Goal: Check status: Check status

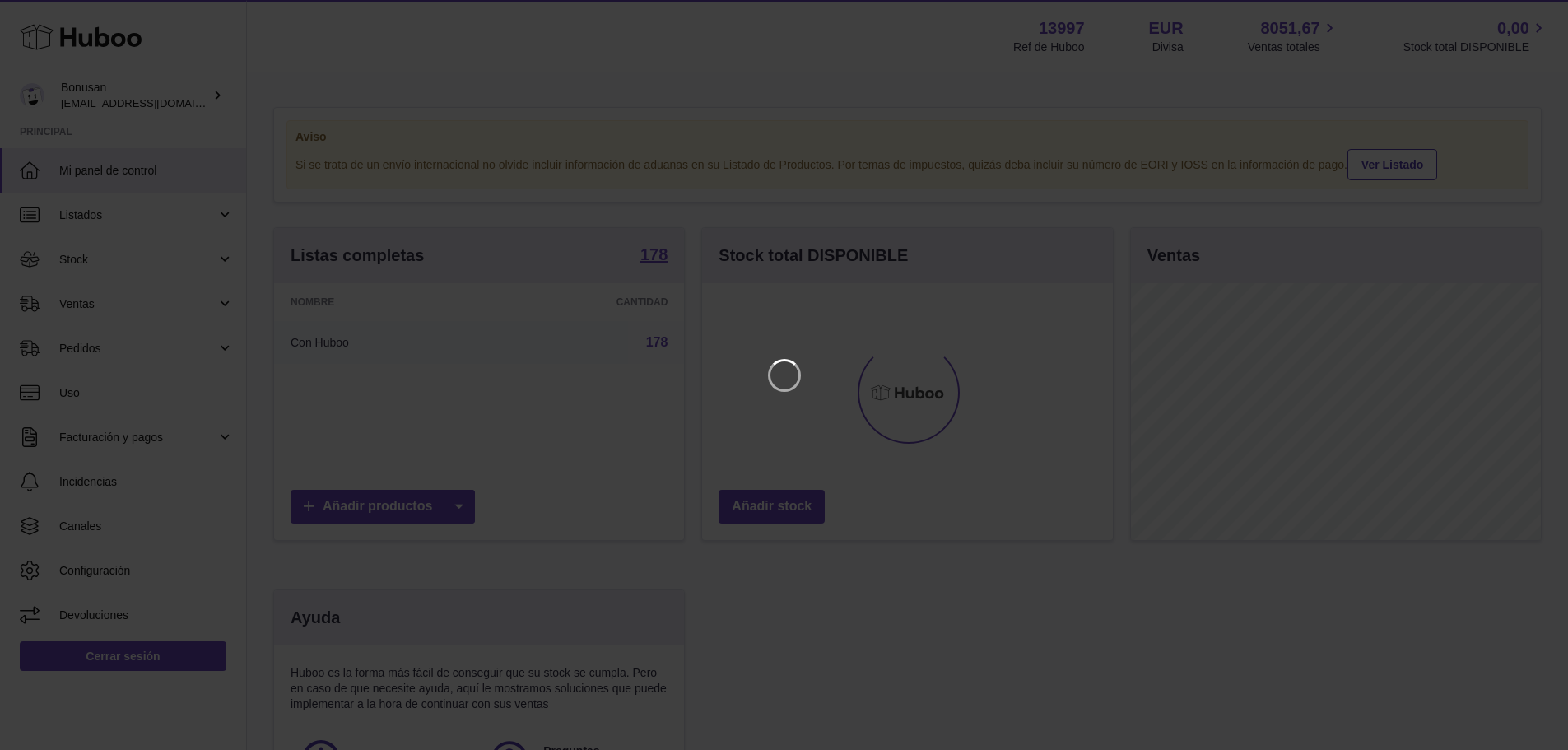
scroll to position [257, 415]
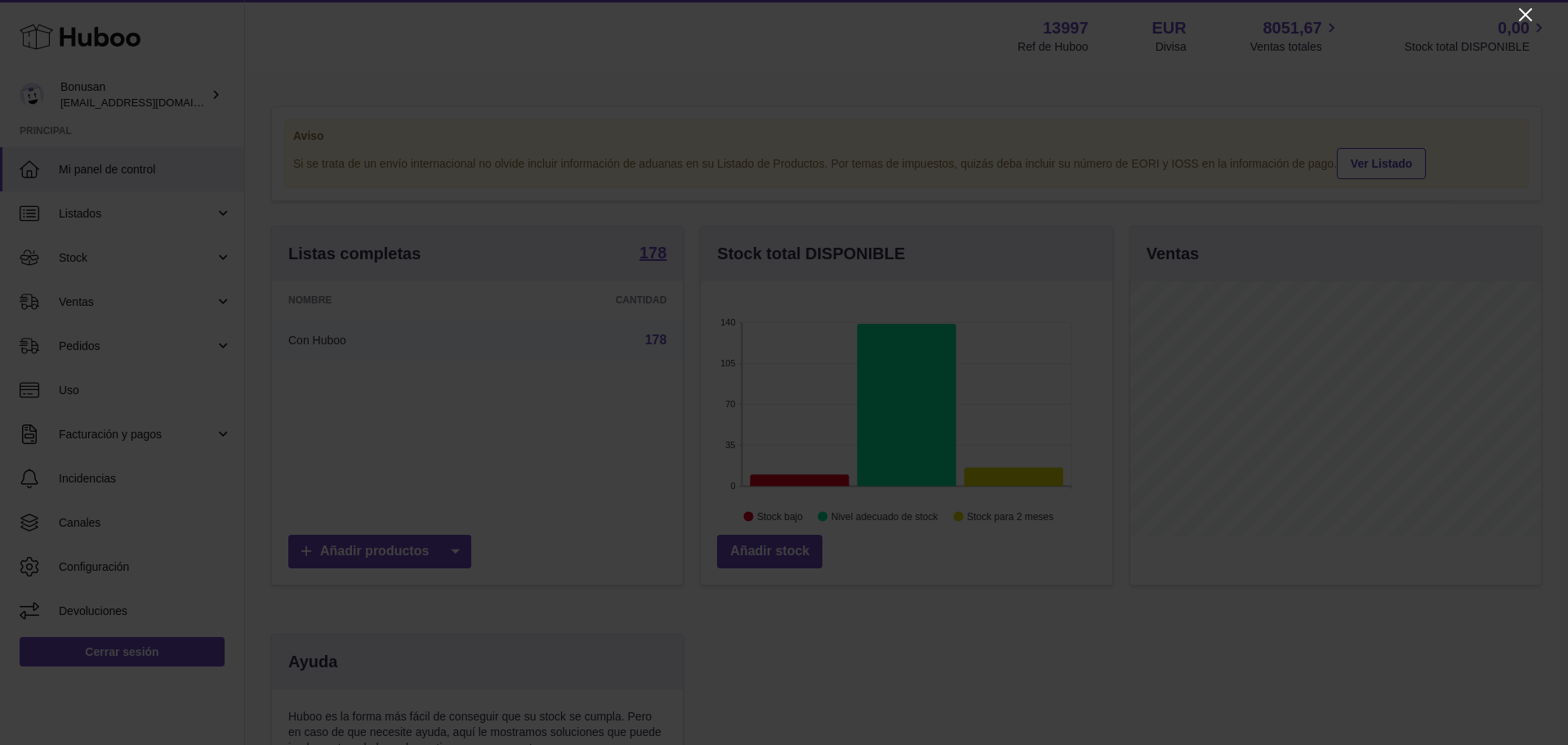
click at [1524, 14] on icon "Close" at bounding box center [1526, 15] width 13 height 13
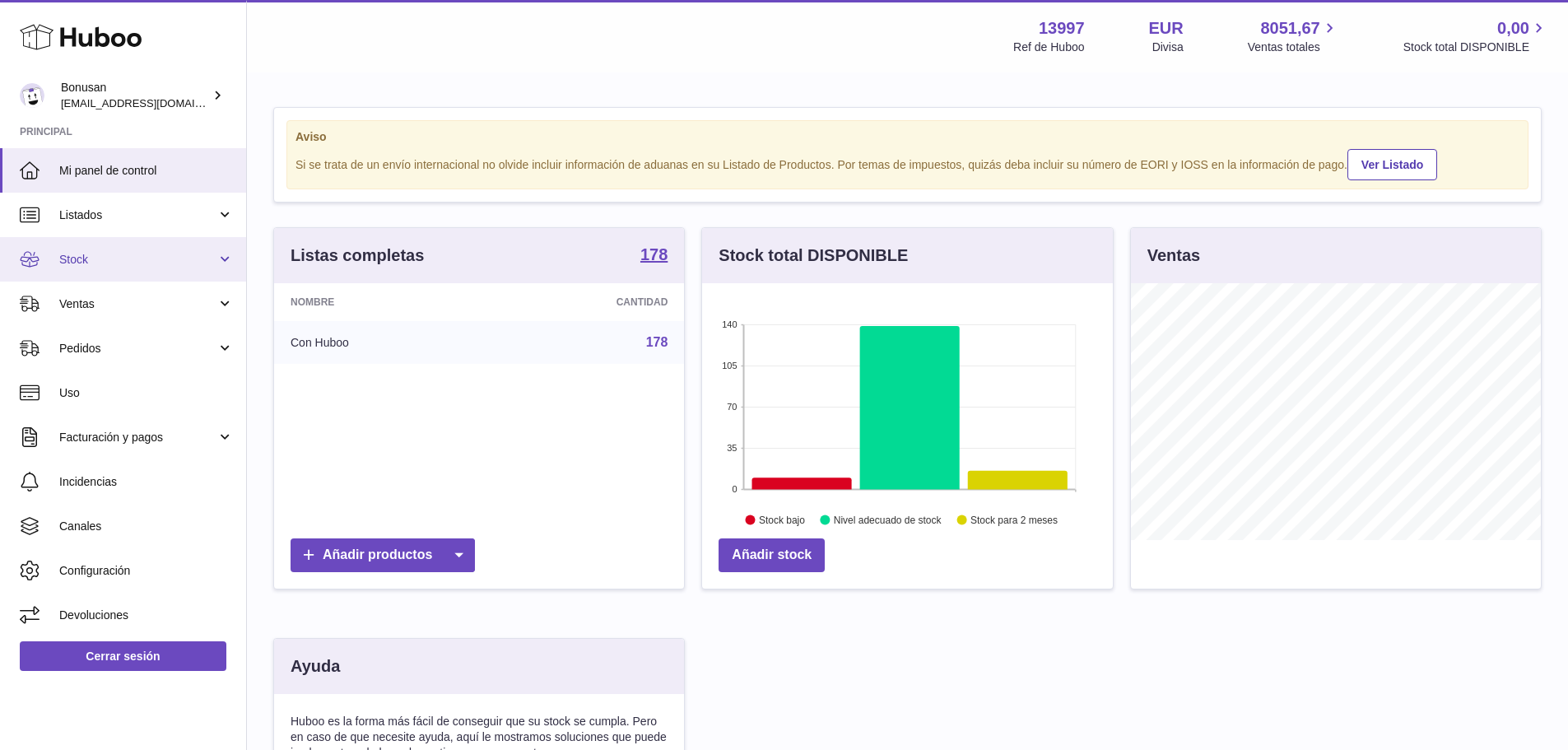
click at [223, 260] on link "Stock" at bounding box center [123, 258] width 246 height 44
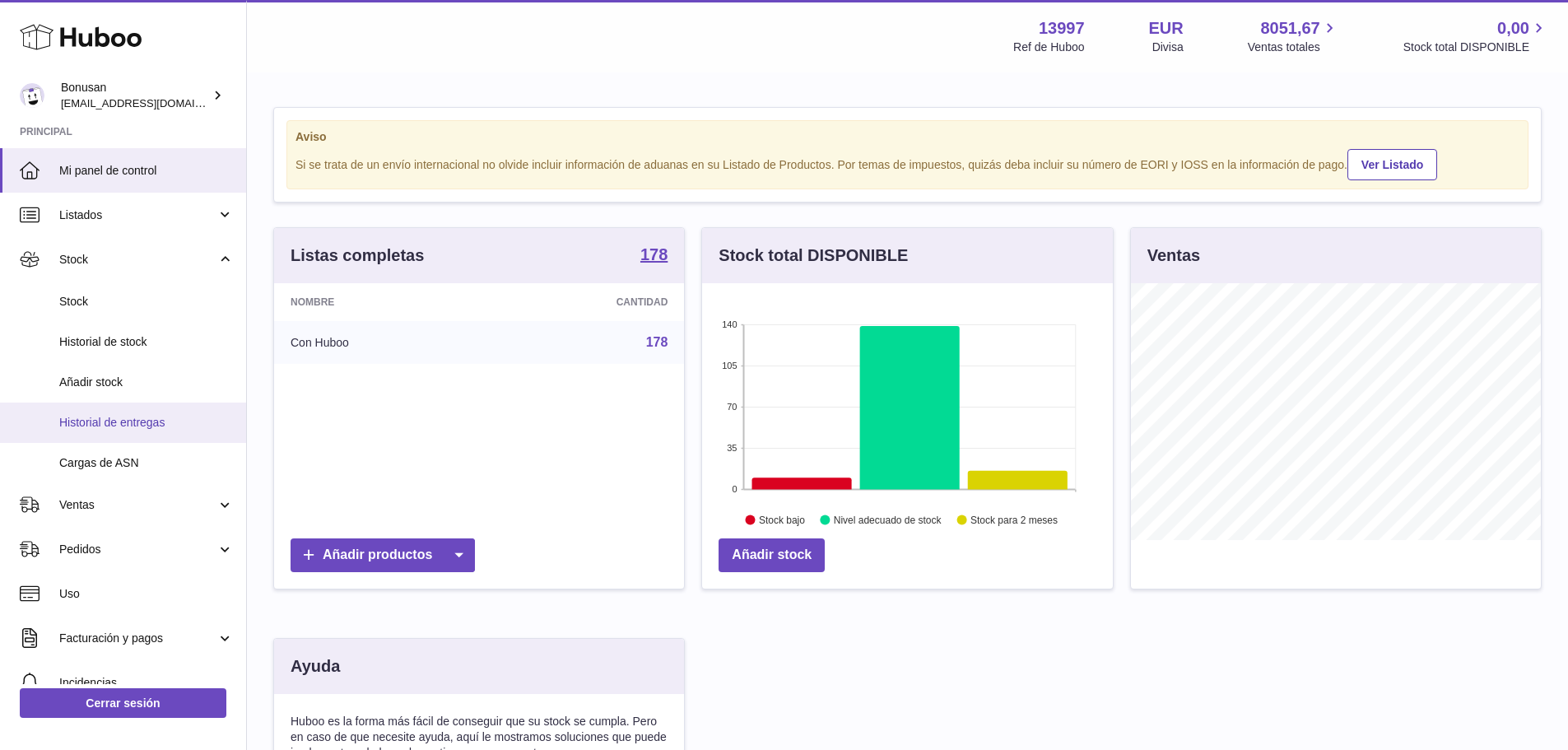
click at [72, 425] on span "Historial de entregas" at bounding box center [146, 423] width 175 height 16
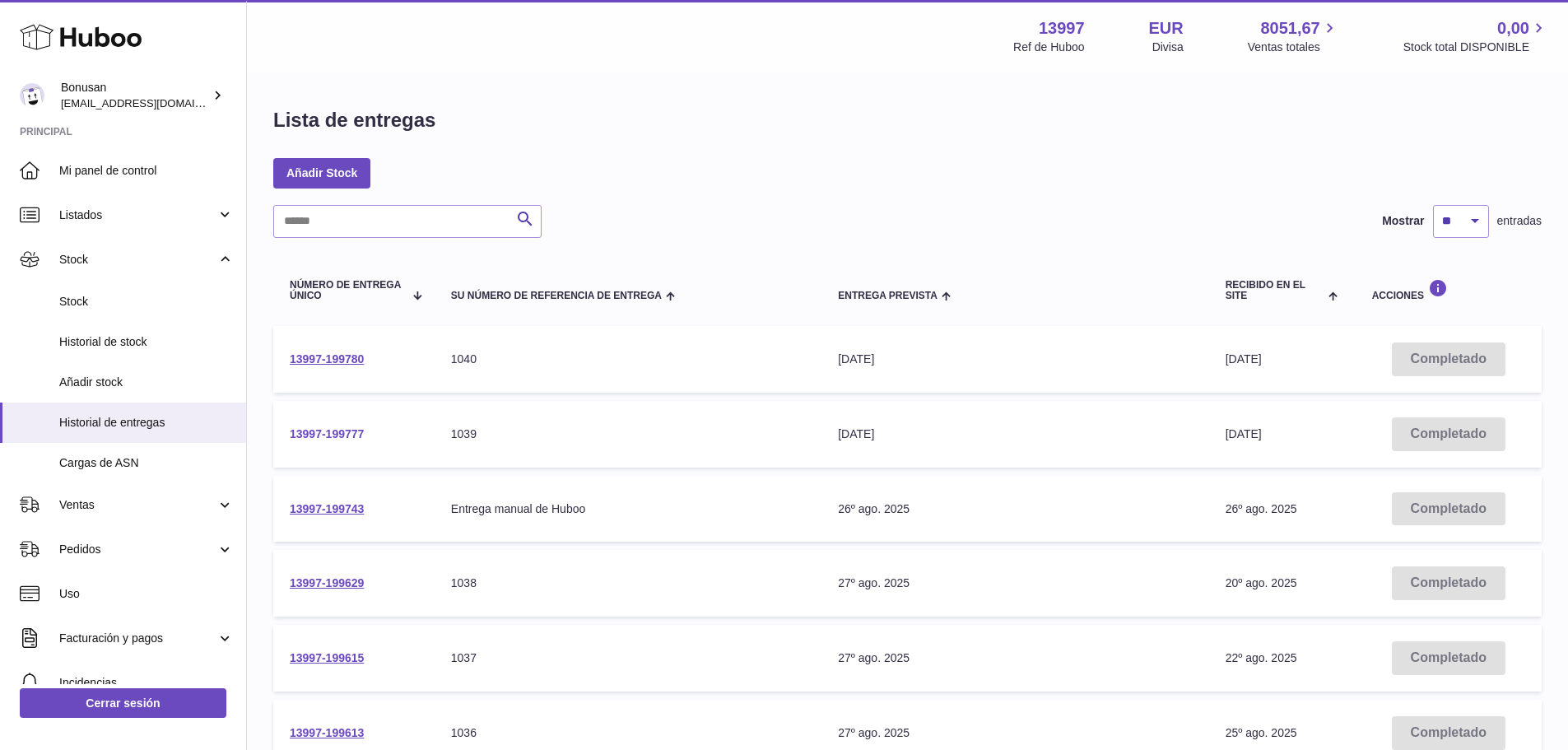
click at [334, 435] on link "13997-199777" at bounding box center [327, 434] width 74 height 13
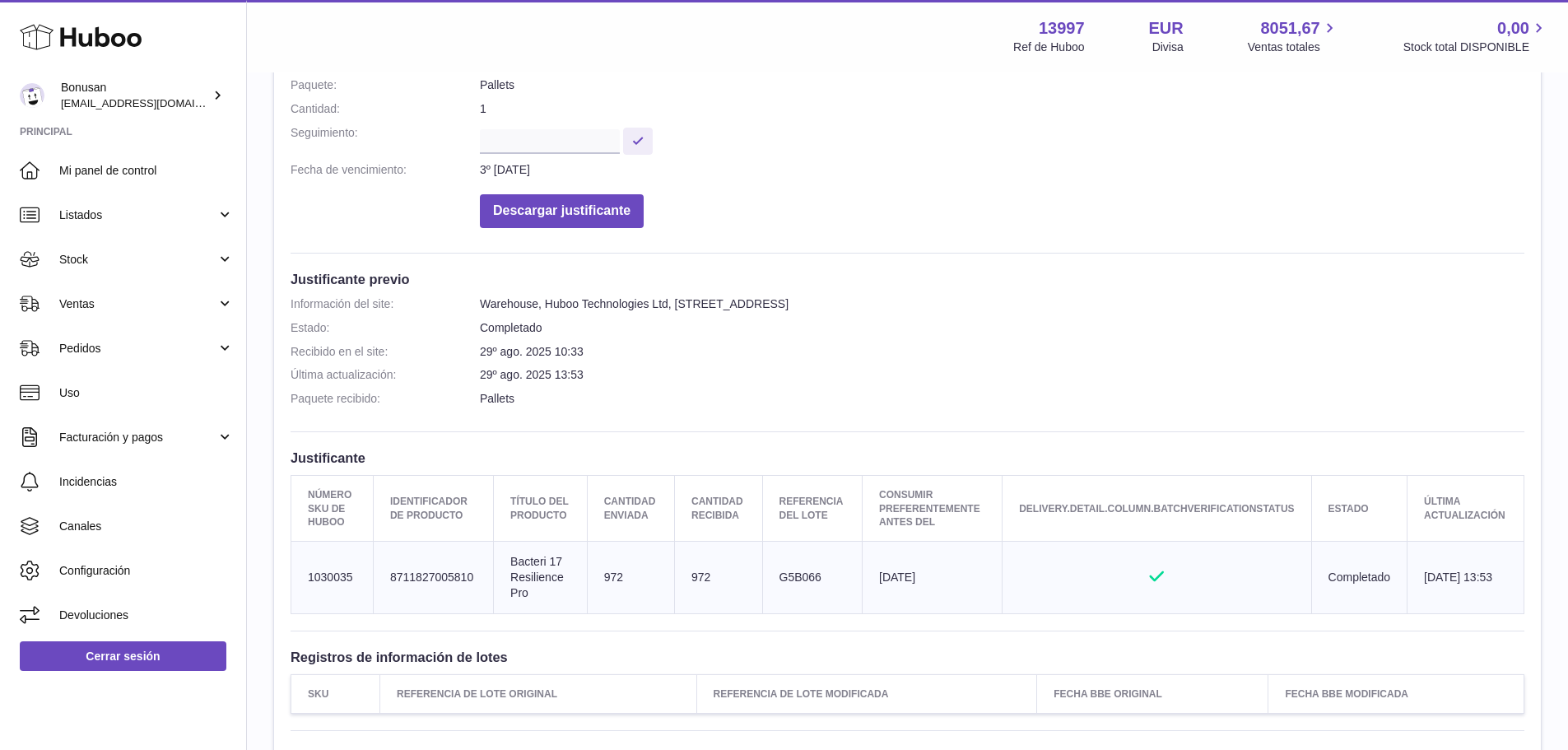
scroll to position [411, 0]
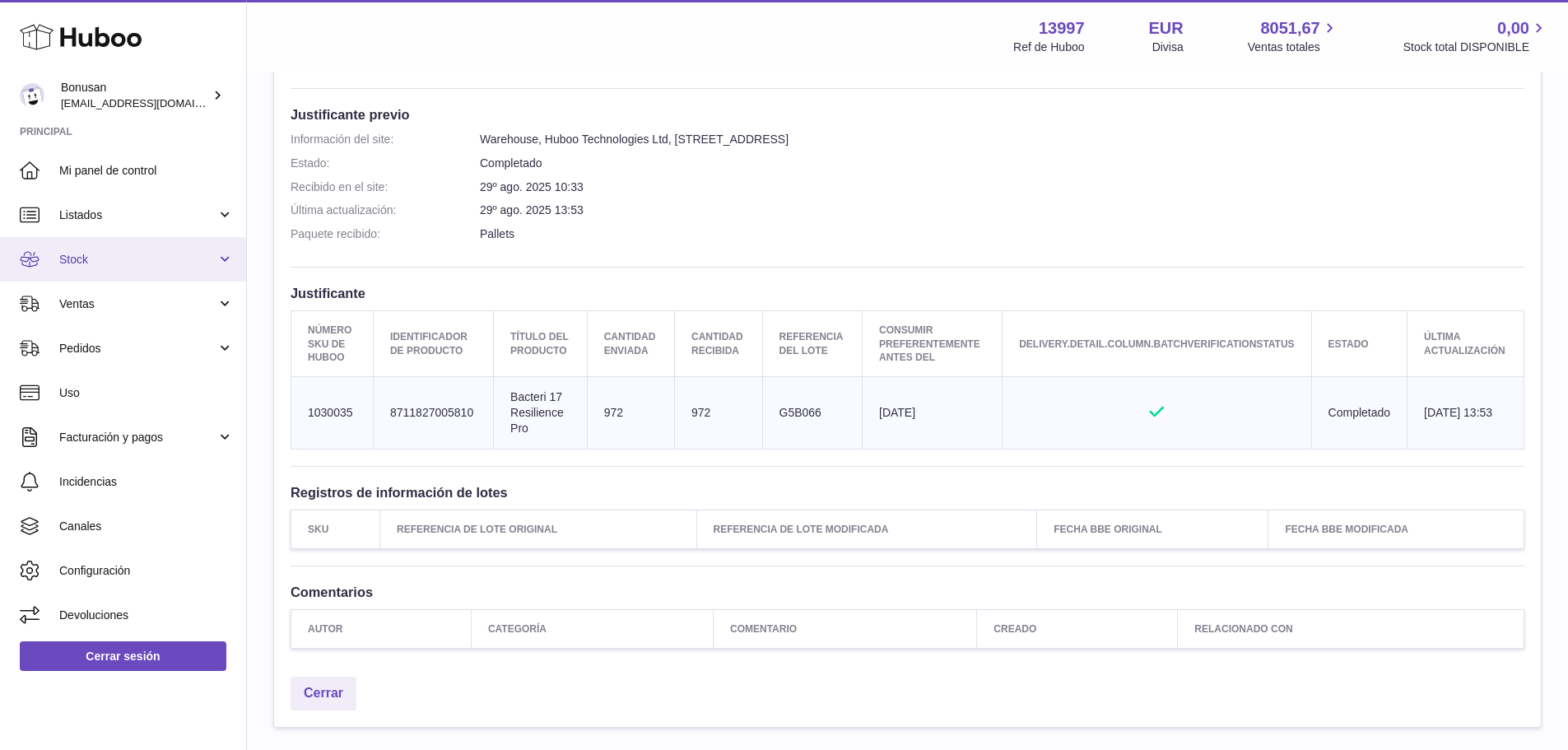
click at [220, 257] on link "Stock" at bounding box center [123, 258] width 246 height 44
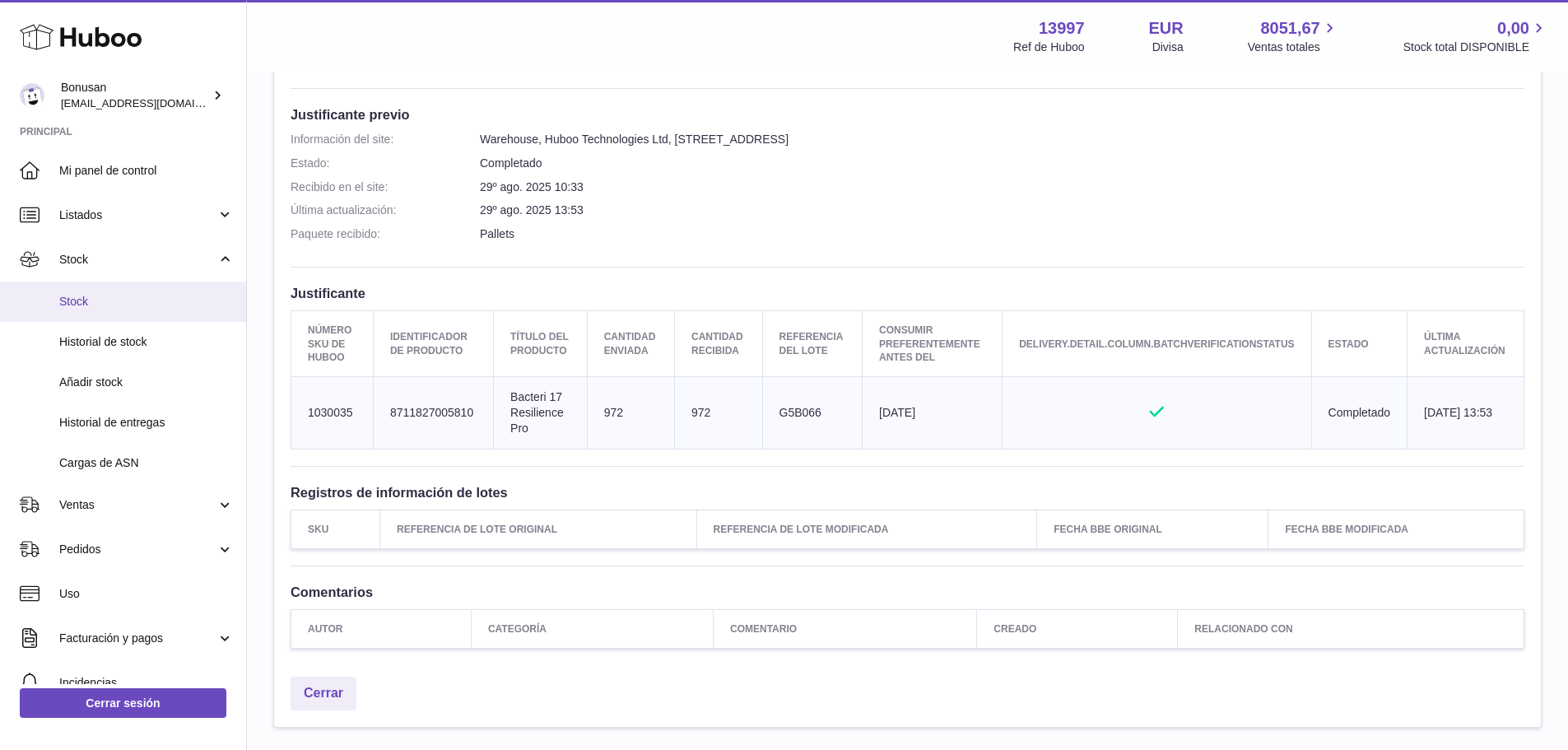
click at [87, 307] on span "Stock" at bounding box center [146, 301] width 175 height 16
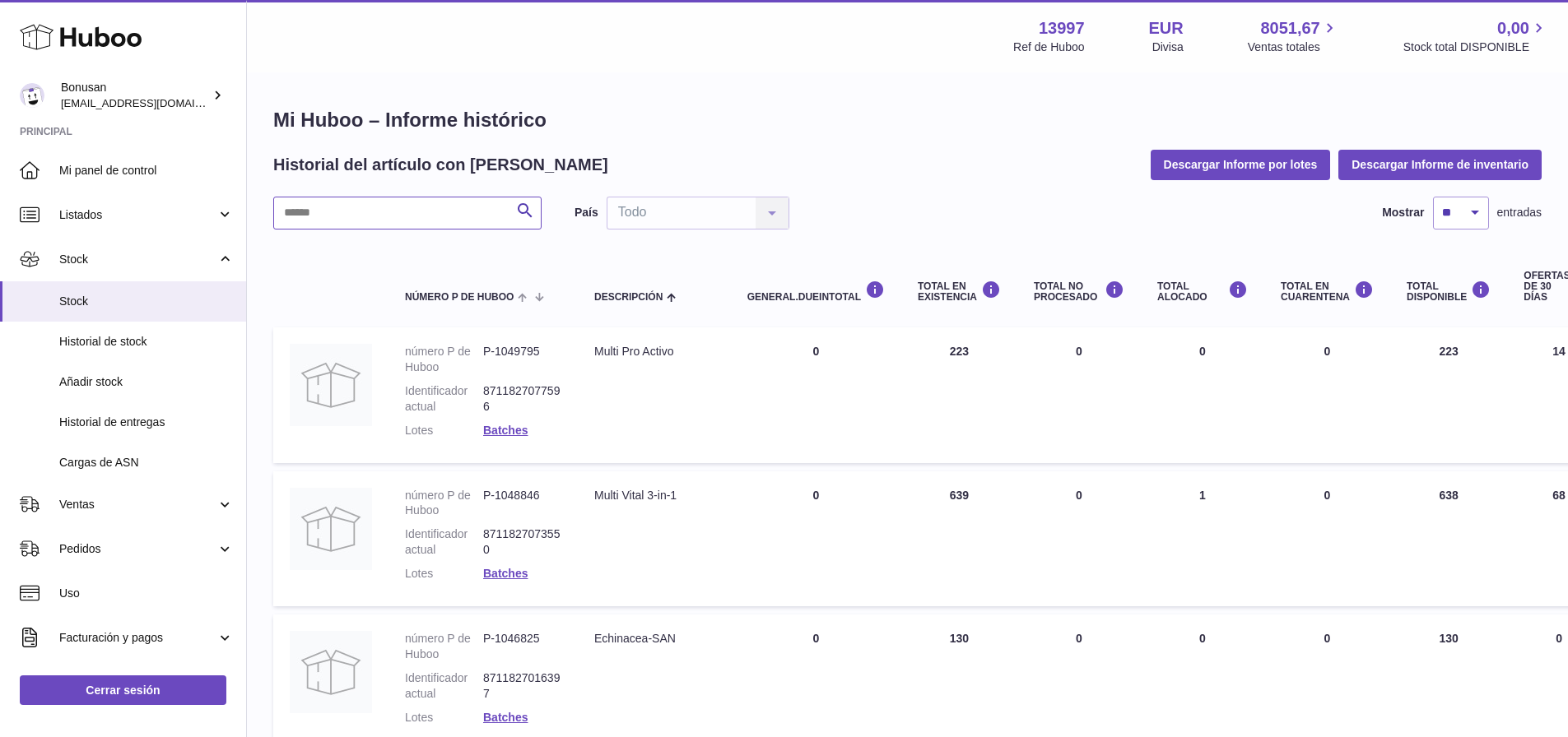
click at [334, 209] on input "text" at bounding box center [408, 212] width 268 height 33
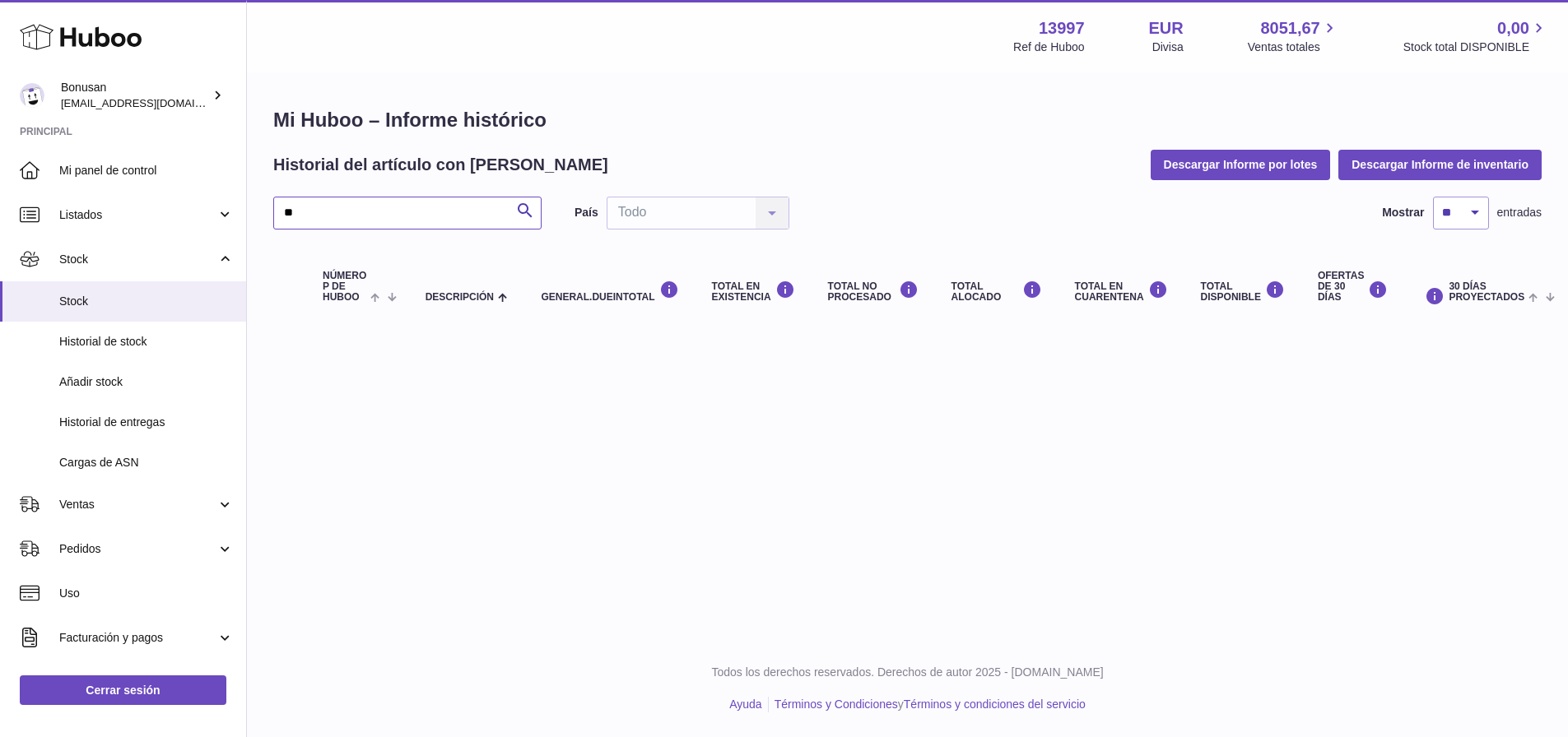
type input "*"
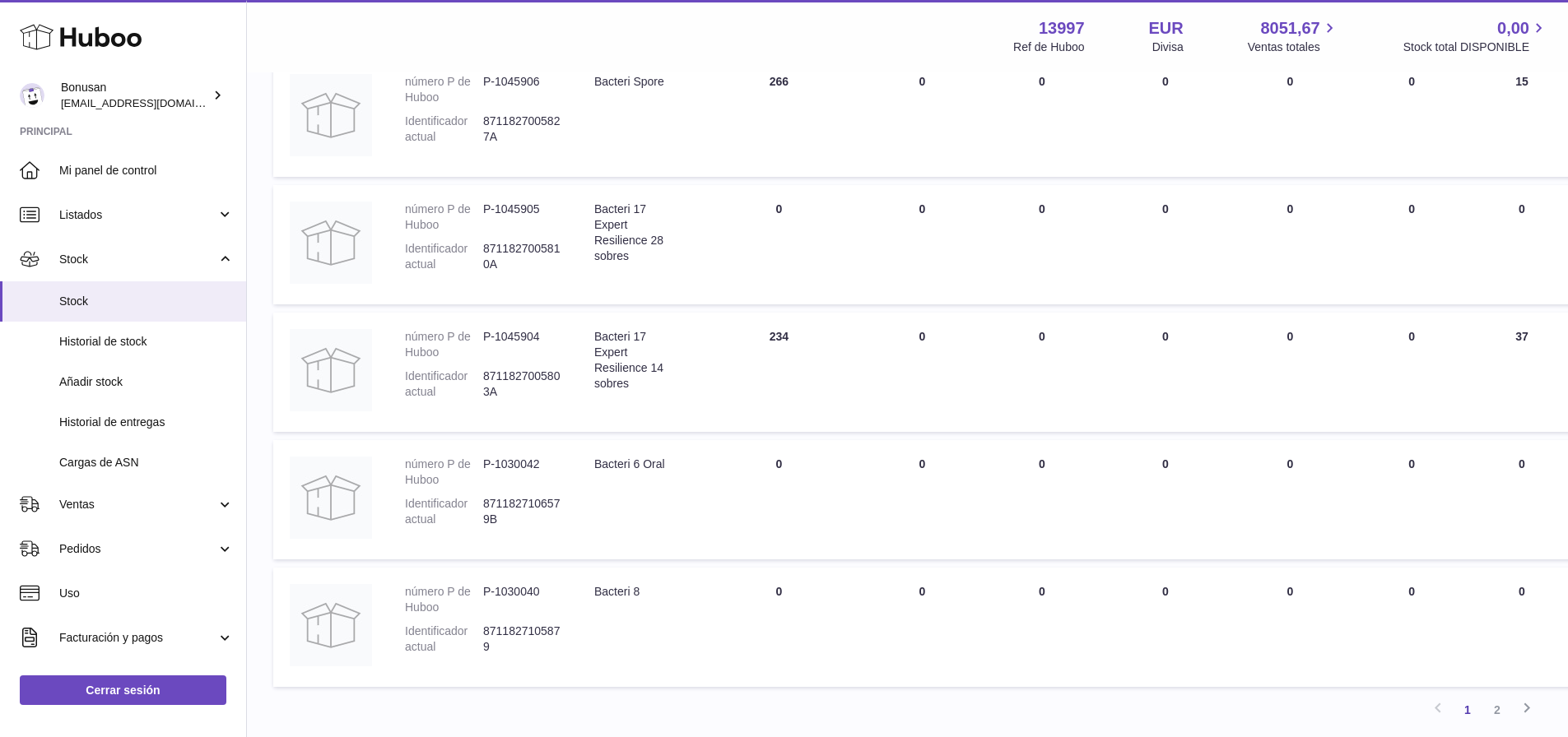
scroll to position [1117, 0]
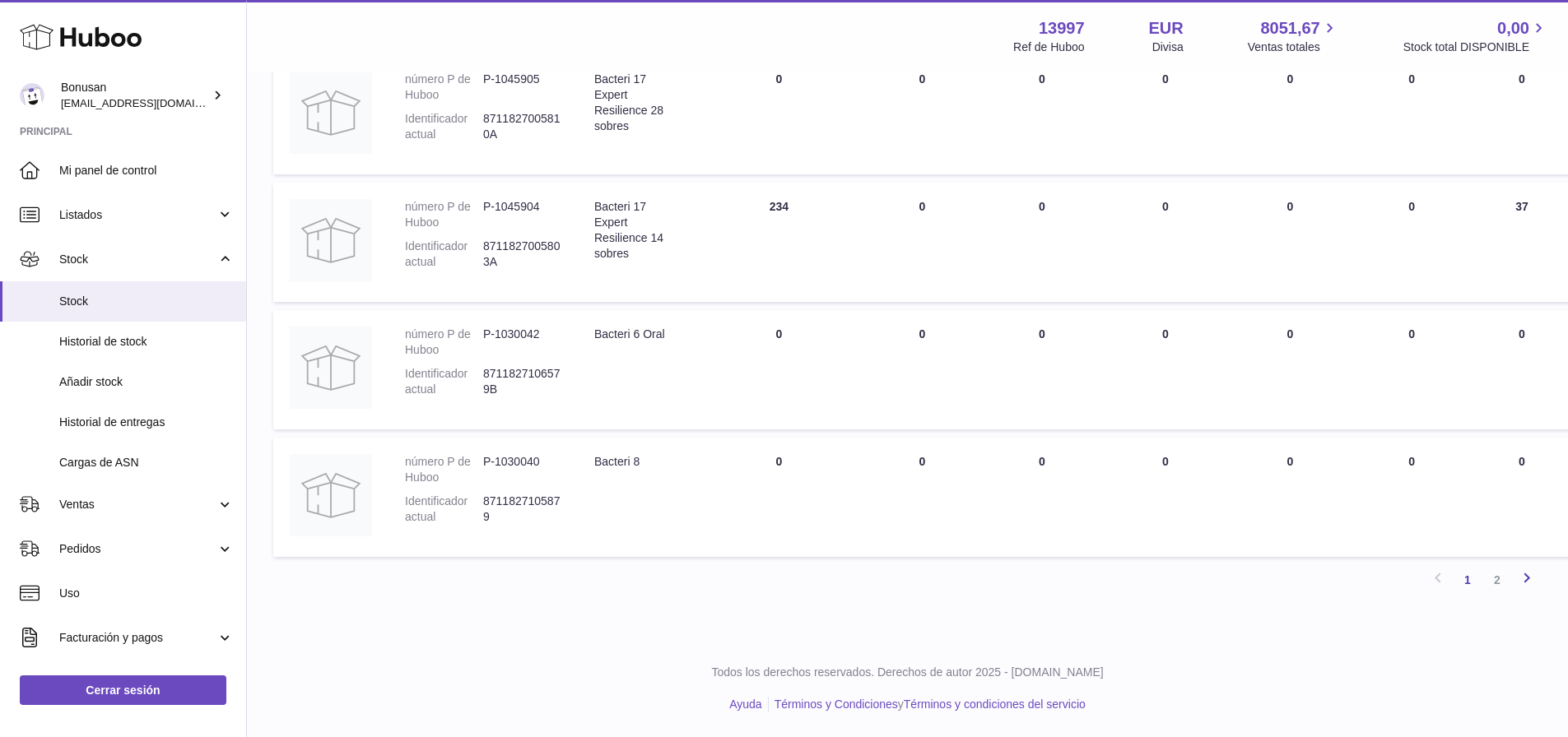
type input "***"
click at [1526, 581] on icon at bounding box center [1526, 578] width 20 height 21
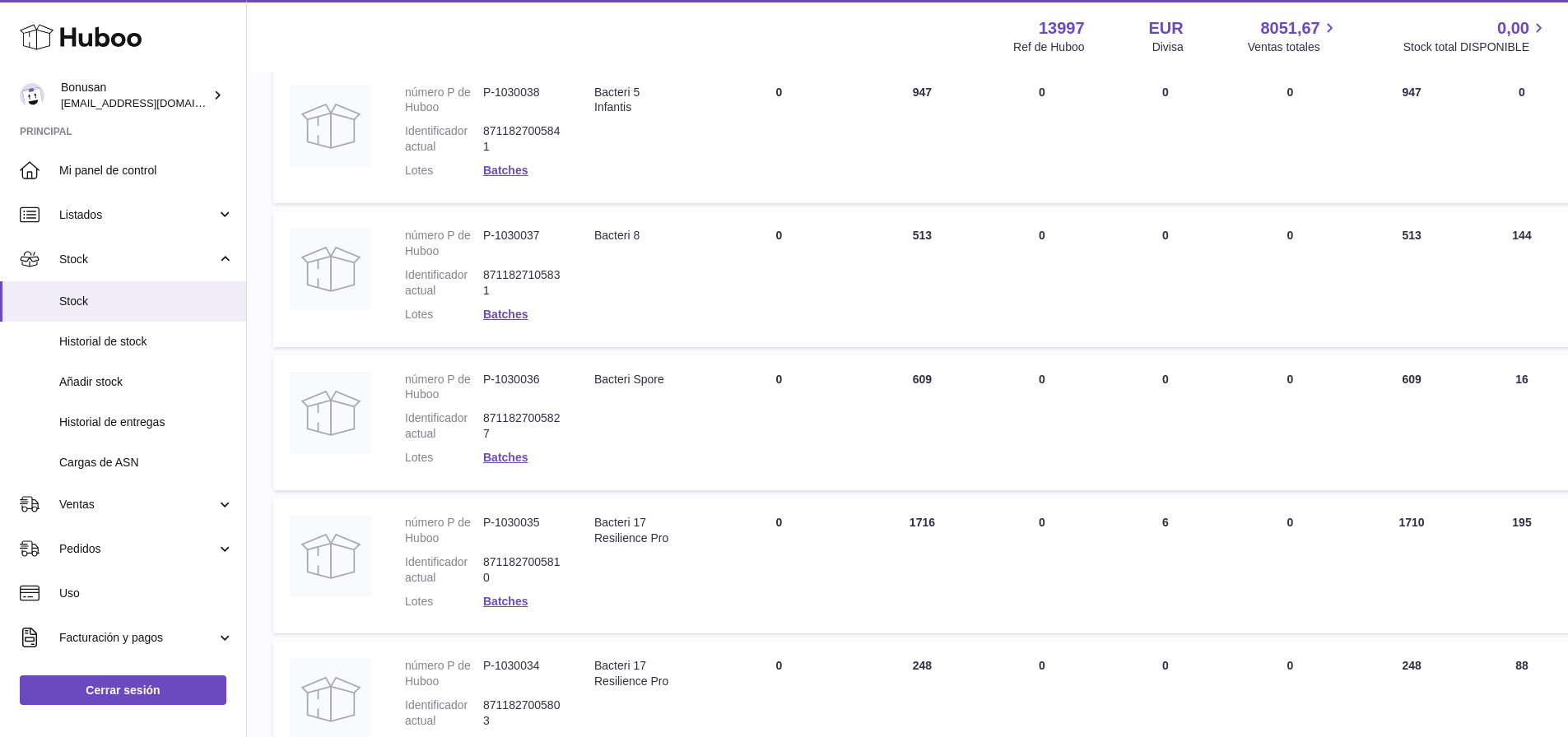
scroll to position [239, 0]
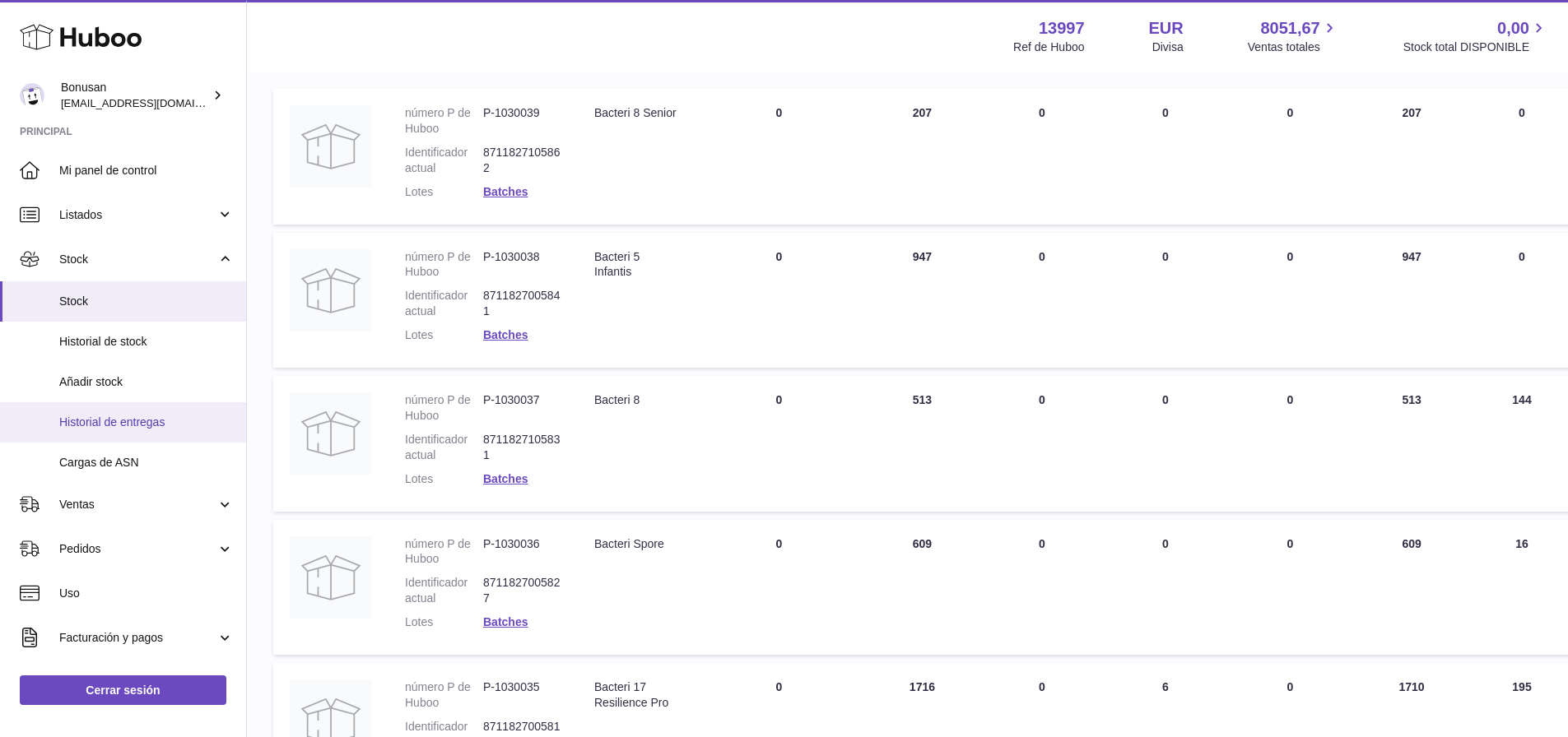
click at [145, 421] on span "Historial de entregas" at bounding box center [146, 423] width 175 height 16
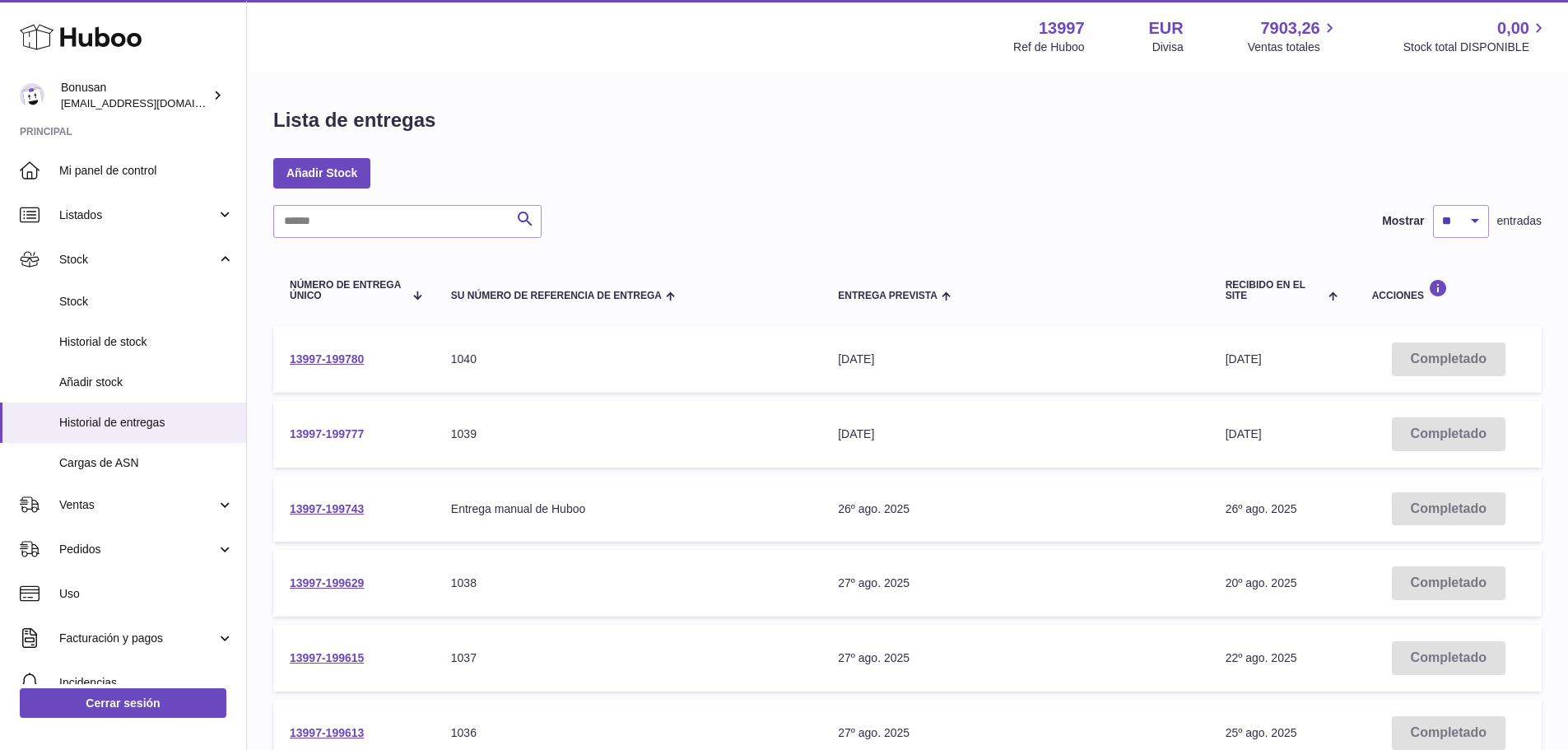
click at [319, 434] on link "13997-199777" at bounding box center [327, 434] width 74 height 13
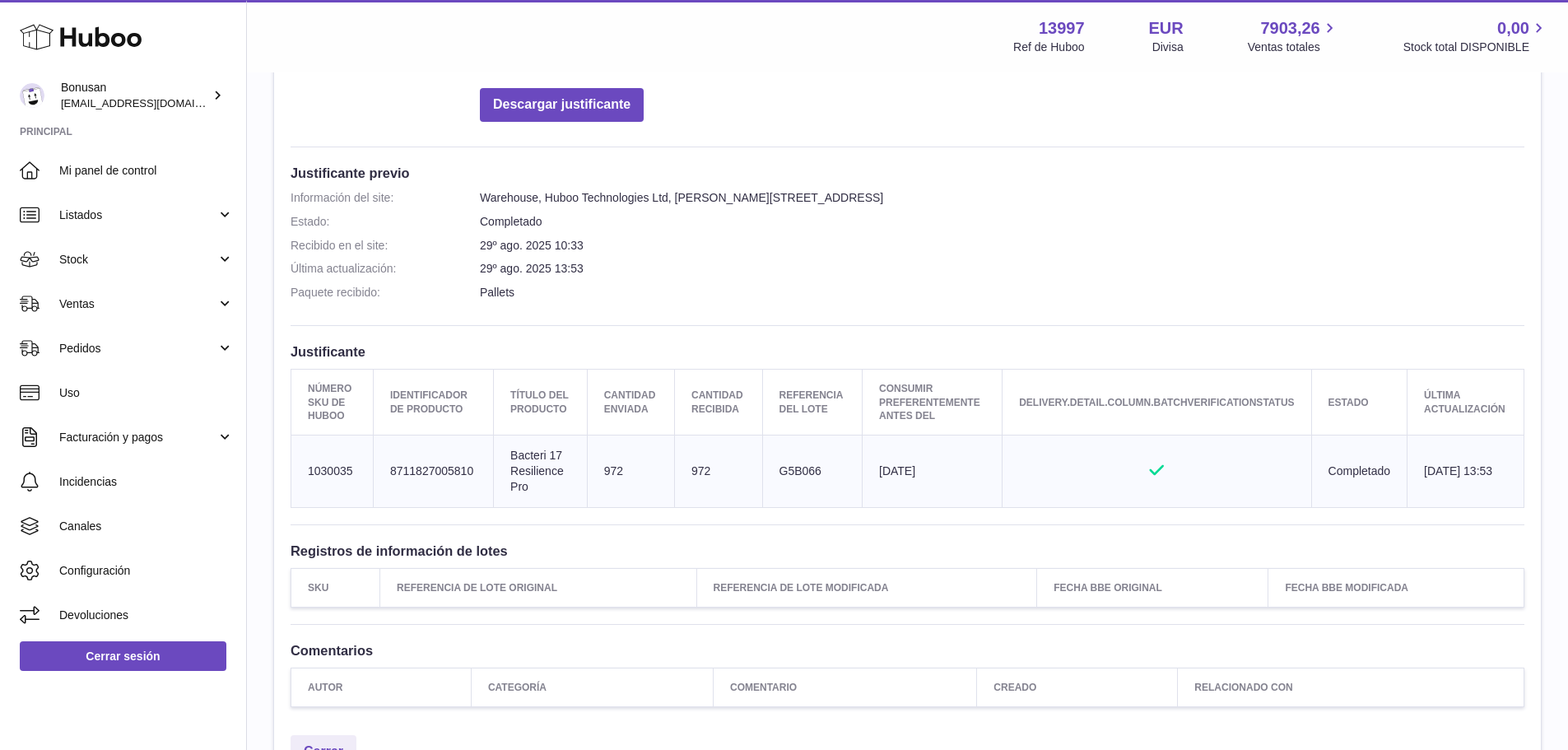
scroll to position [24, 0]
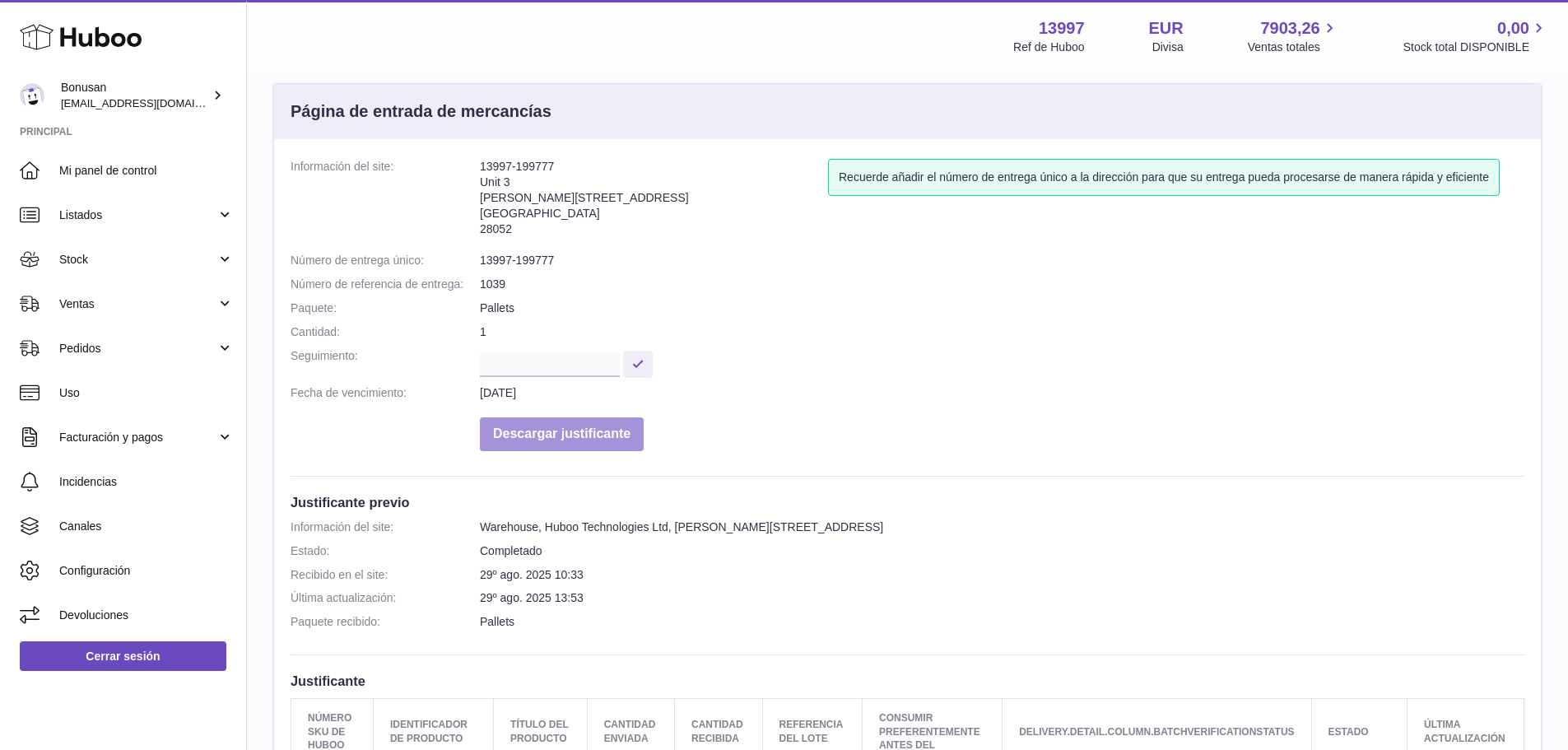
click at [589, 433] on button "Descargar justificante" at bounding box center [562, 434] width 164 height 34
